Goal: Task Accomplishment & Management: Manage account settings

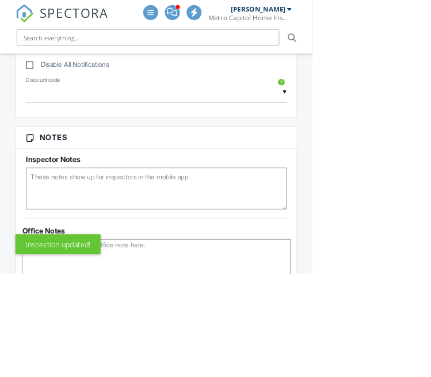
scroll to position [887, 0]
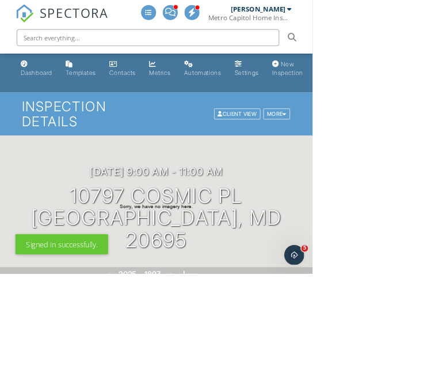
click at [44, 34] on li at bounding box center [216, 51] width 408 height 37
click at [56, 24] on link "SPECTORA" at bounding box center [85, 28] width 128 height 24
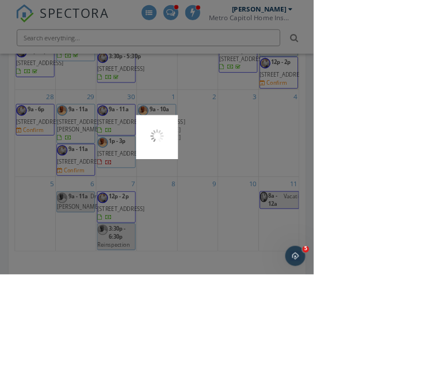
scroll to position [1448, 0]
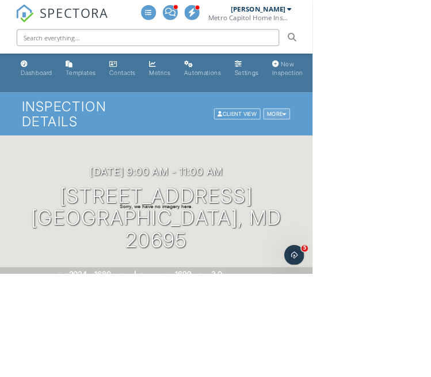
click at [385, 161] on div "More" at bounding box center [381, 157] width 37 height 16
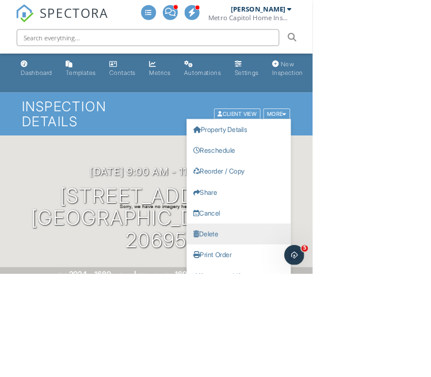
click at [314, 321] on link "Delete" at bounding box center [329, 321] width 144 height 29
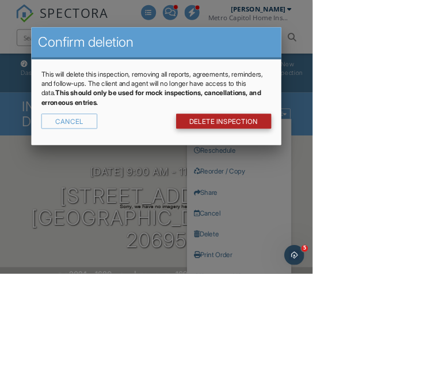
click at [375, 164] on link "DELETE Inspection" at bounding box center [309, 167] width 132 height 21
